Goal: Transaction & Acquisition: Subscribe to service/newsletter

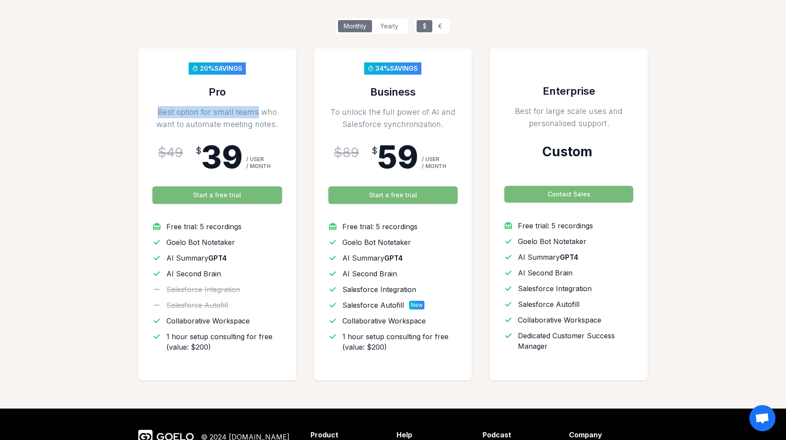
scroll to position [165, 0]
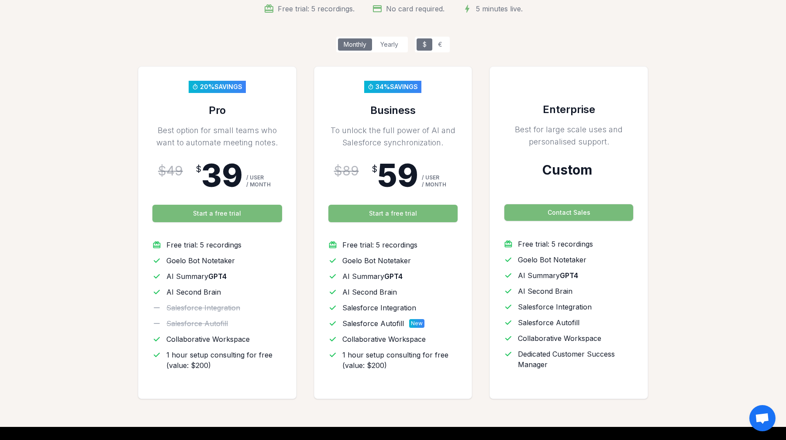
click at [439, 41] on div "€" at bounding box center [440, 44] width 16 height 12
click at [394, 41] on div "Yearly" at bounding box center [389, 44] width 34 height 12
click at [363, 41] on div "Monthly" at bounding box center [355, 44] width 34 height 12
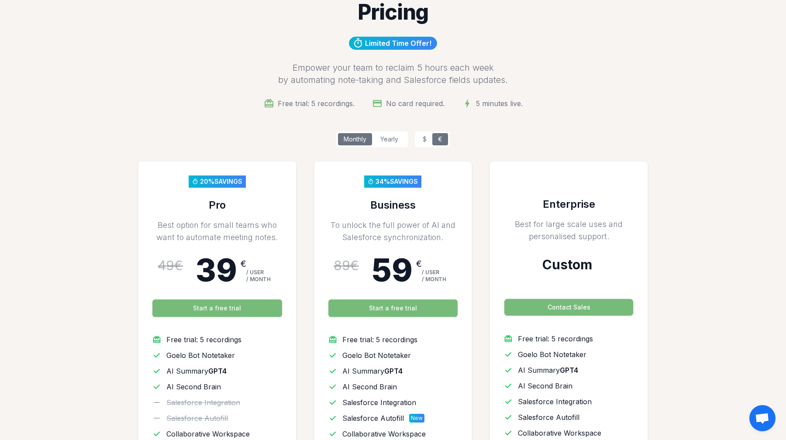
scroll to position [0, 0]
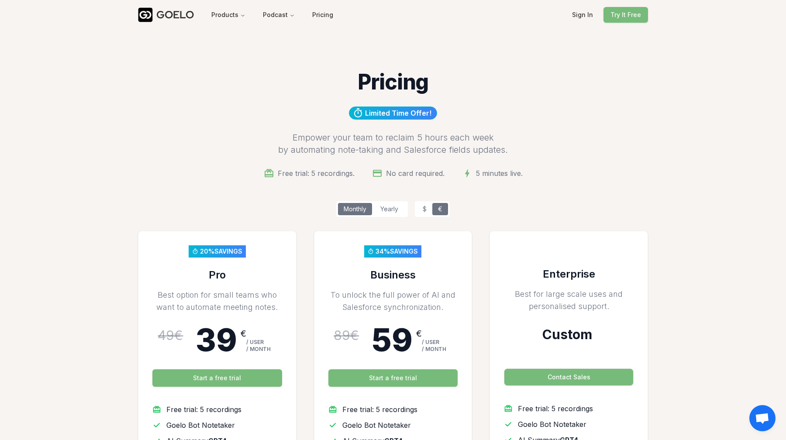
click at [190, 19] on div "GOELO" at bounding box center [175, 15] width 38 height 14
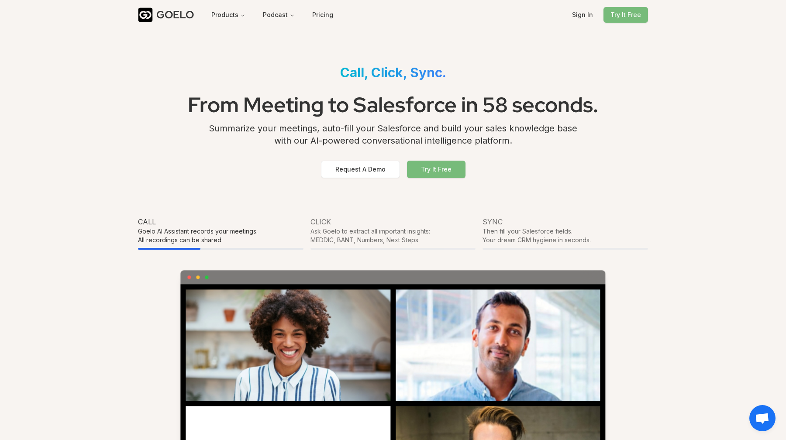
click at [314, 94] on h1 "From Meeting to Salesforce in 58 seconds." at bounding box center [393, 104] width 510 height 35
